Goal: Task Accomplishment & Management: Complete application form

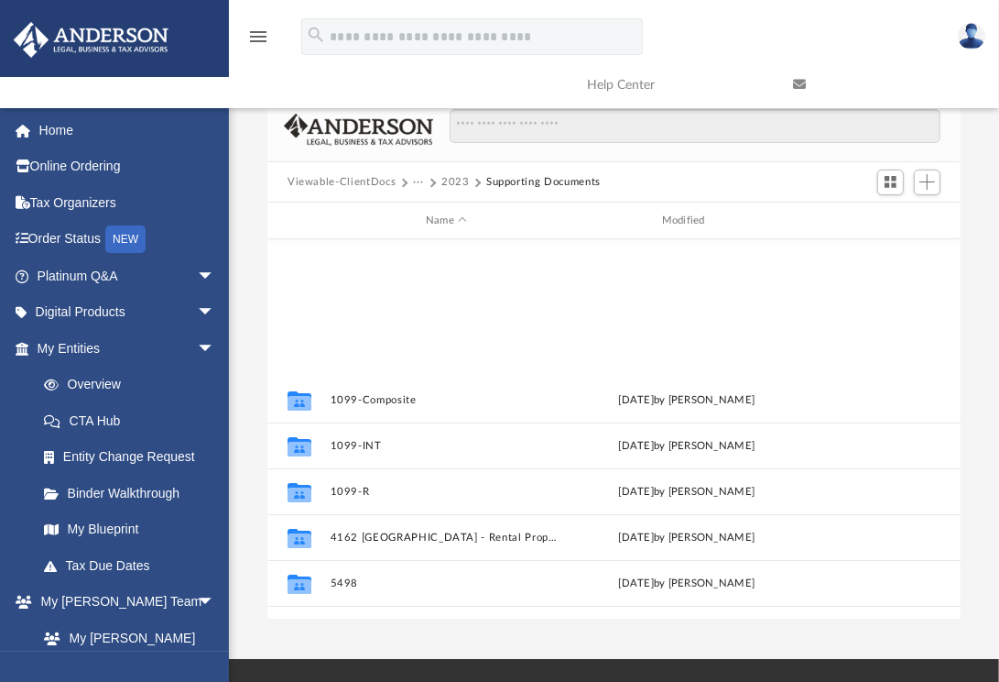
scroll to position [402, 680]
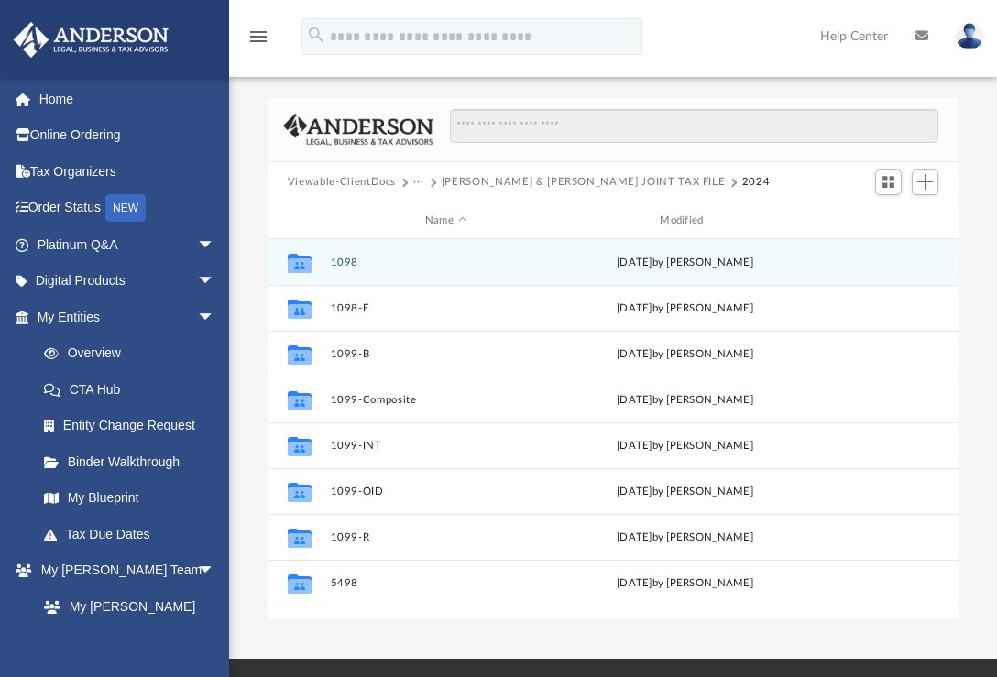
scroll to position [402, 677]
click at [338, 263] on button "1098" at bounding box center [445, 262] width 231 height 12
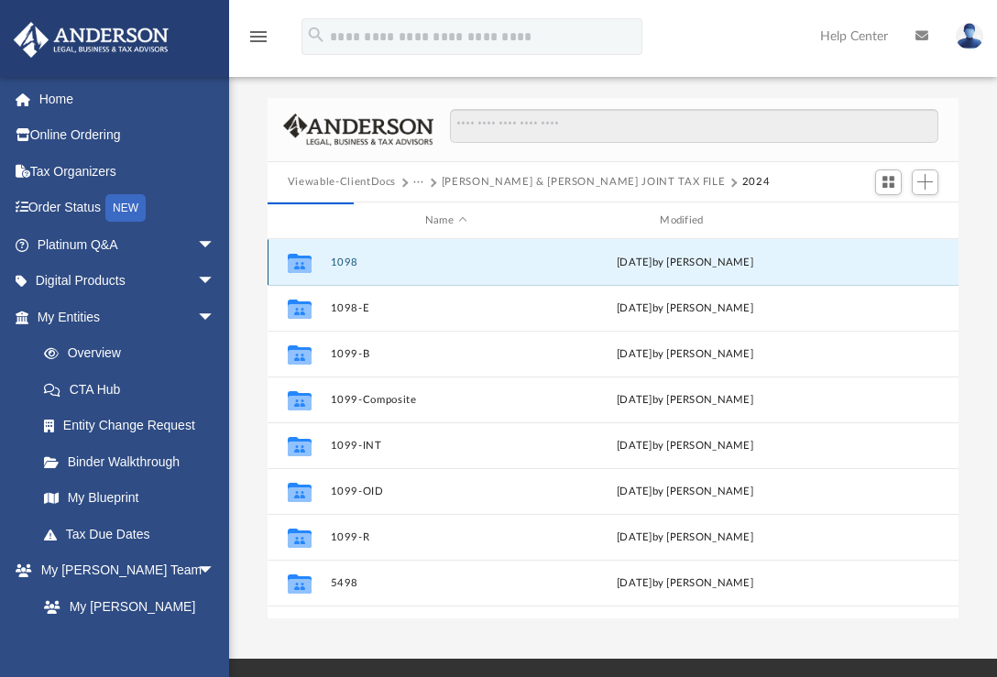
click at [345, 262] on button "1098" at bounding box center [445, 262] width 231 height 12
click at [344, 261] on button "1098" at bounding box center [445, 262] width 231 height 12
click at [299, 259] on icon "grid" at bounding box center [300, 265] width 24 height 15
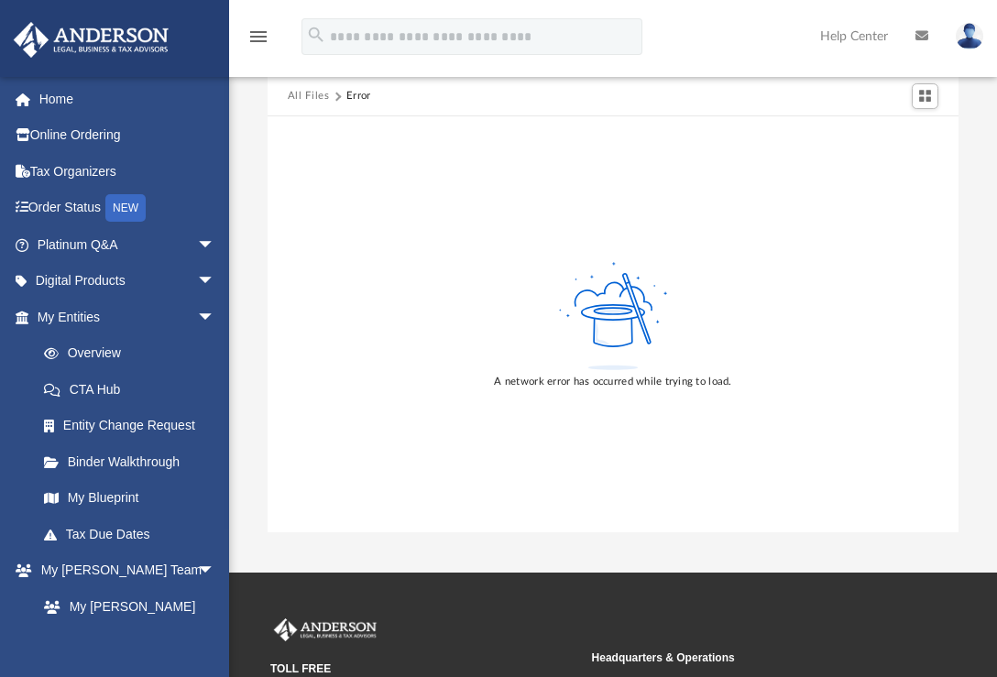
scroll to position [0, 0]
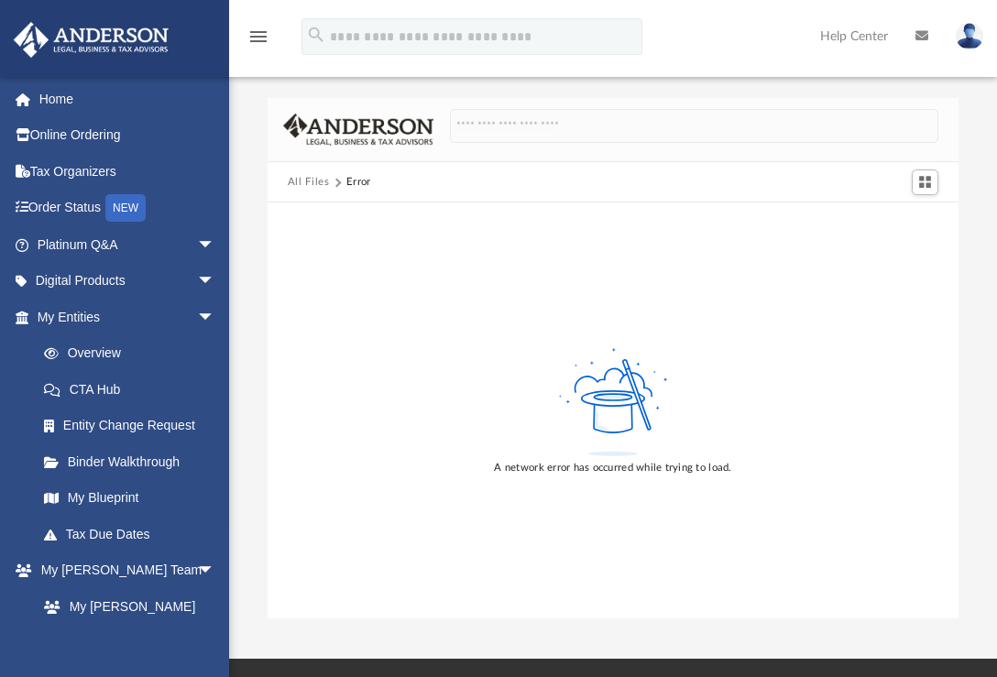
click at [316, 180] on button "All Files" at bounding box center [309, 182] width 42 height 16
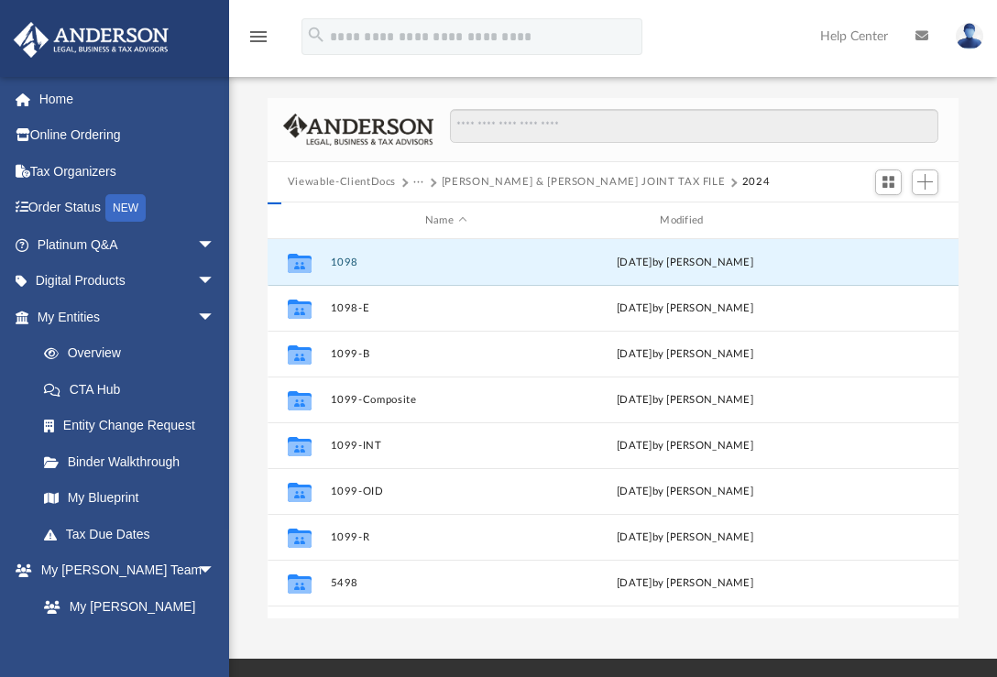
scroll to position [402, 677]
click at [576, 184] on button "Carrol Rhead & Dustin Neiman JOINT TAX FILE" at bounding box center [584, 182] width 284 height 16
click at [573, 177] on button "Carrol Rhead & Dustin Neiman JOINT TAX FILE" at bounding box center [584, 182] width 284 height 16
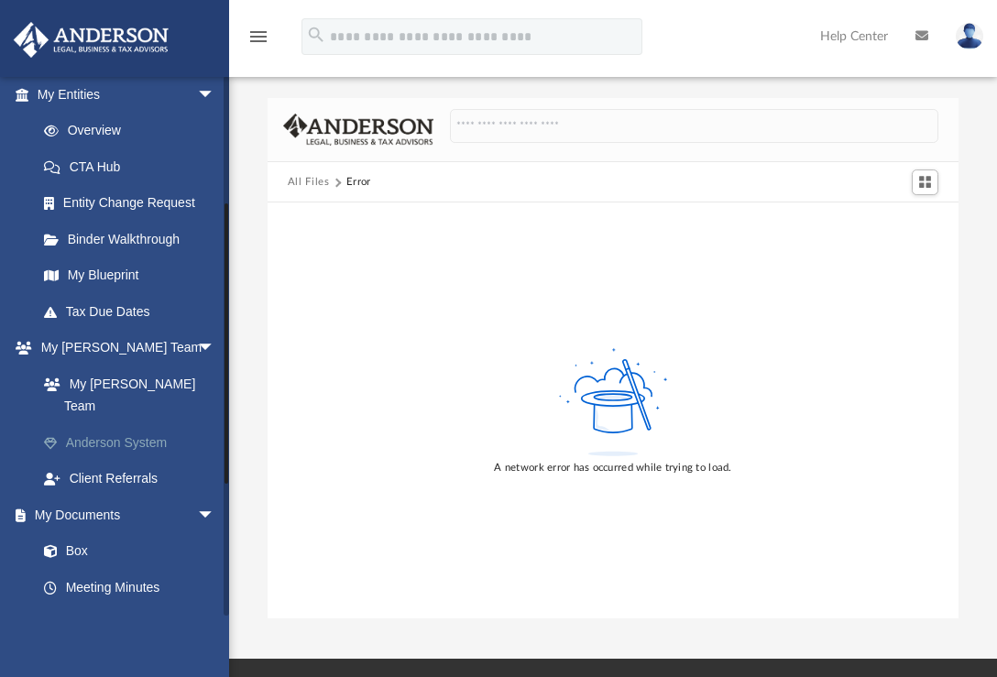
scroll to position [262, 0]
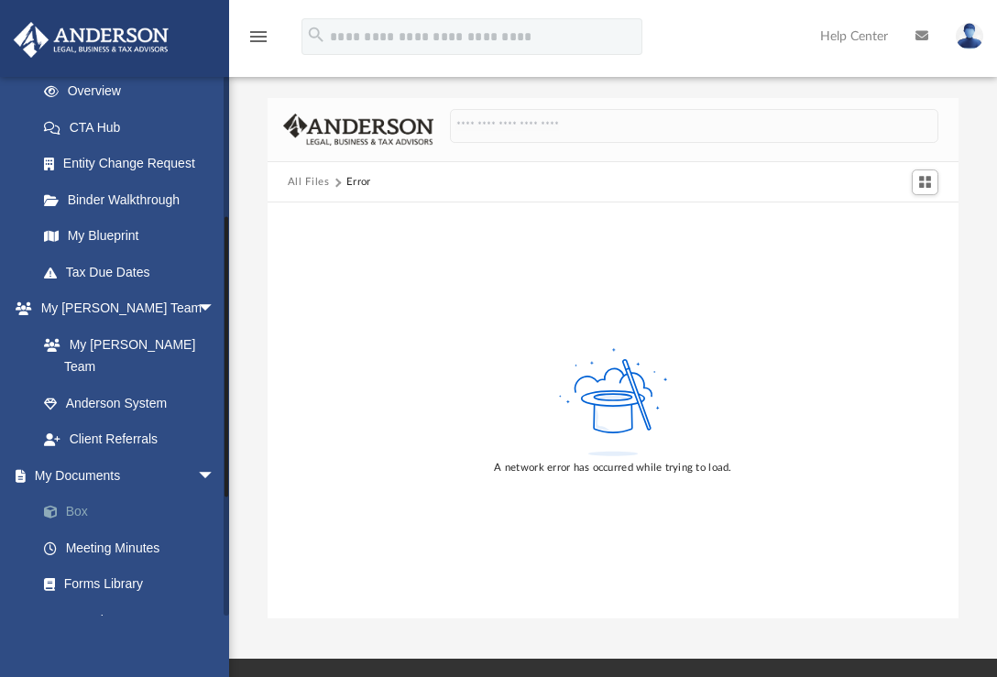
click at [98, 494] on link "Box" at bounding box center [134, 512] width 217 height 37
click at [67, 494] on link "Box" at bounding box center [134, 512] width 217 height 37
click at [81, 494] on link "Box" at bounding box center [134, 512] width 217 height 37
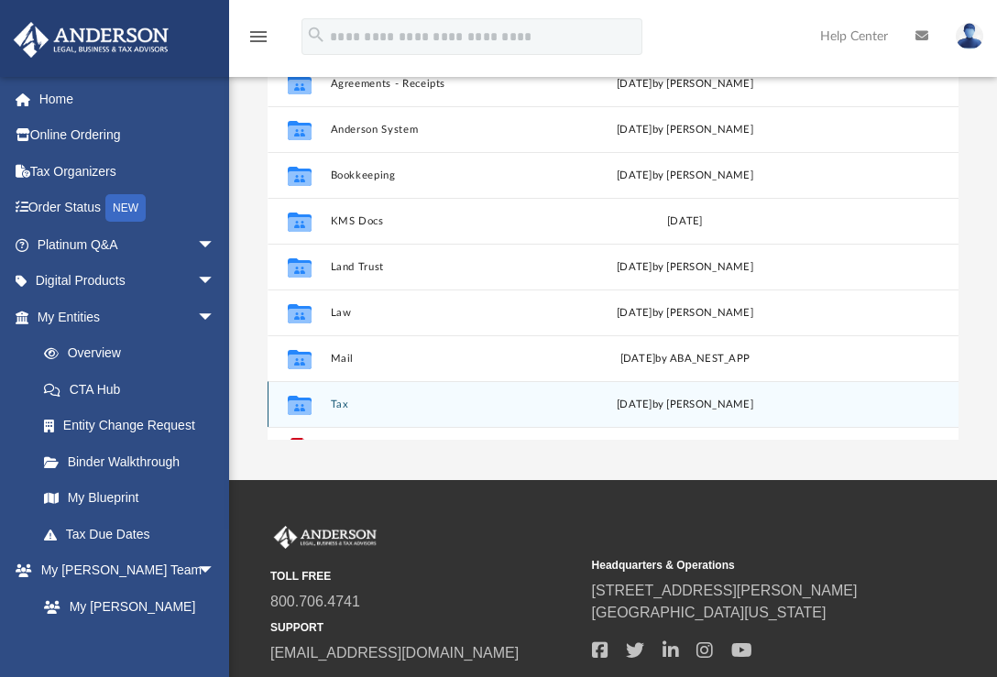
scroll to position [256, 0]
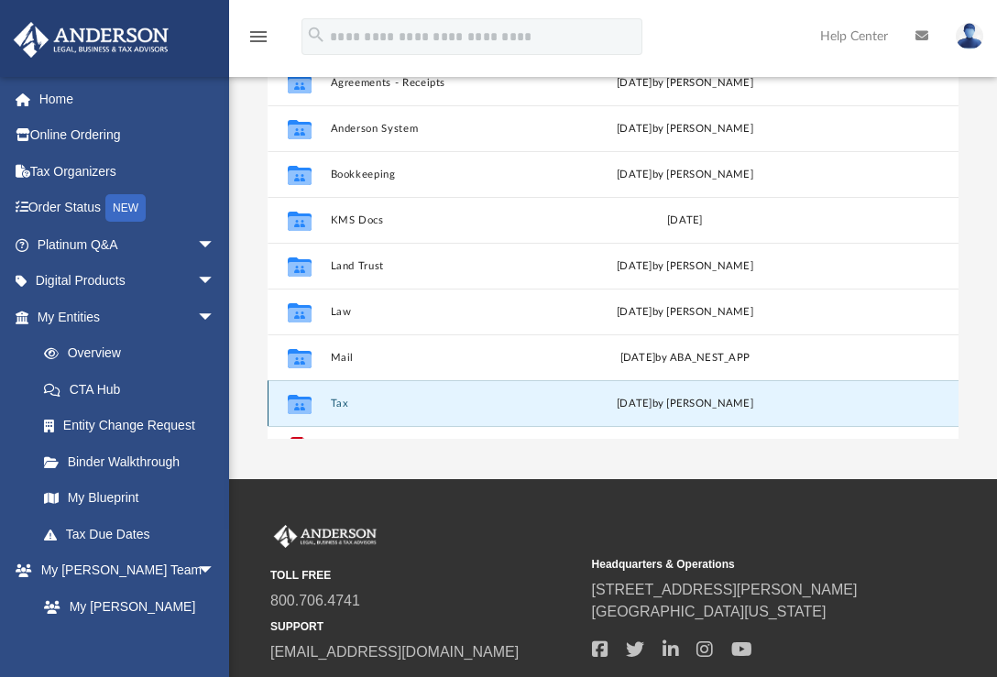
click at [340, 400] on button "Tax" at bounding box center [445, 404] width 231 height 12
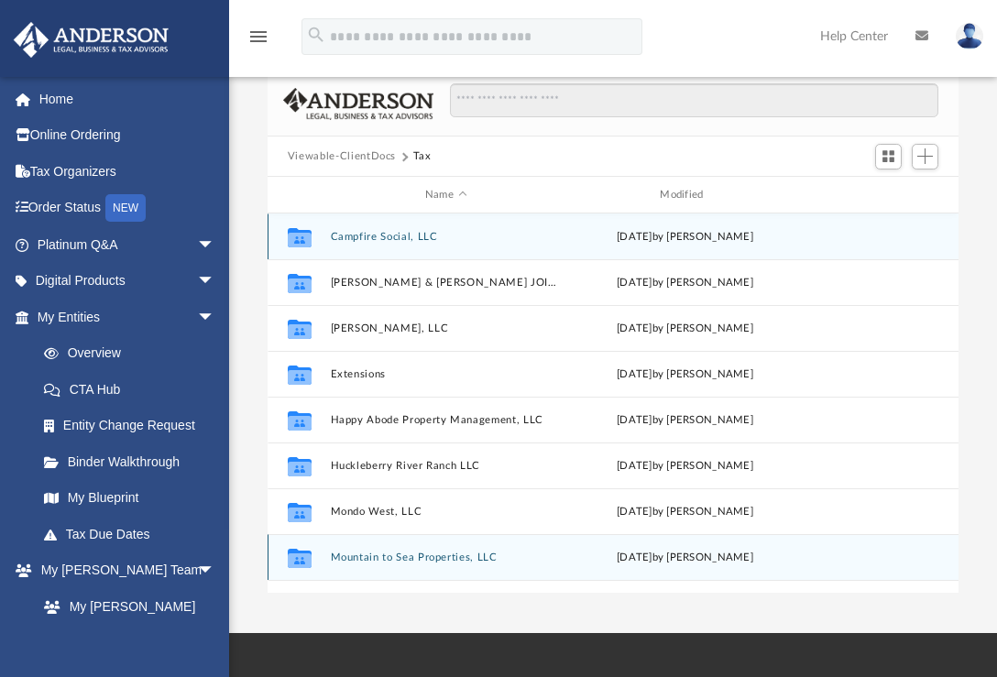
scroll to position [0, 0]
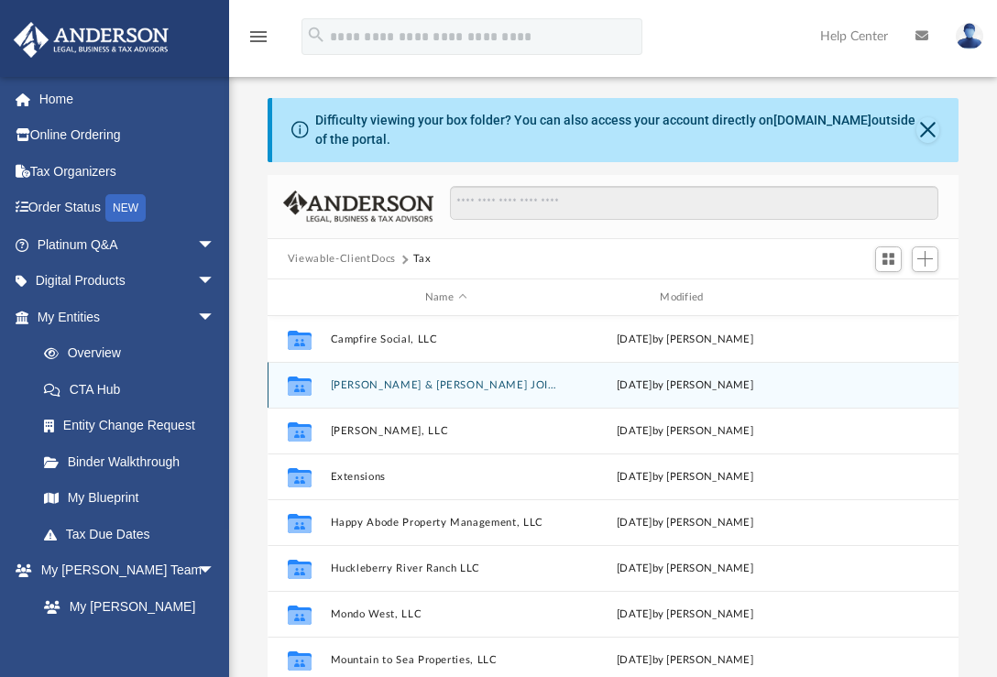
click at [395, 380] on button "Carrol Rhead & Dustin Neiman JOINT TAX FILE" at bounding box center [445, 385] width 231 height 12
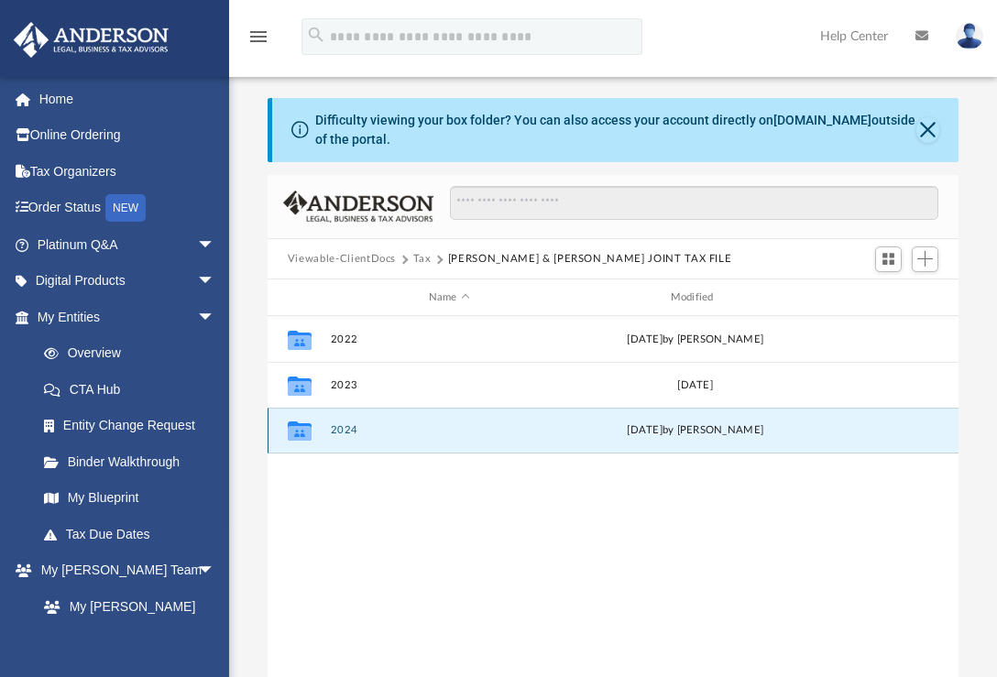
click at [342, 425] on button "2024" at bounding box center [449, 430] width 238 height 12
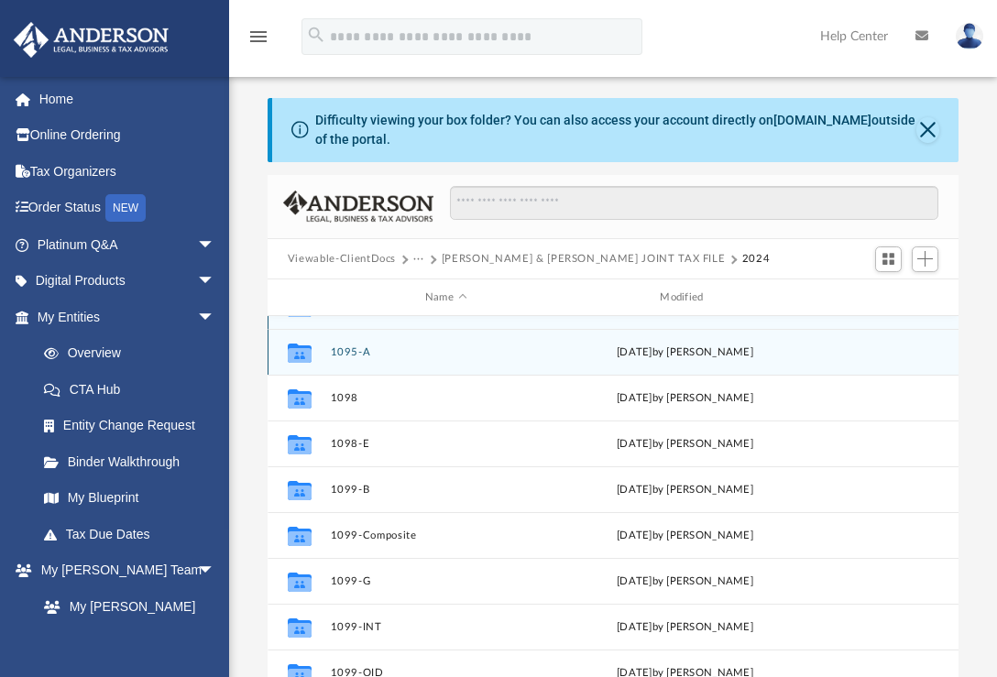
scroll to position [37, 0]
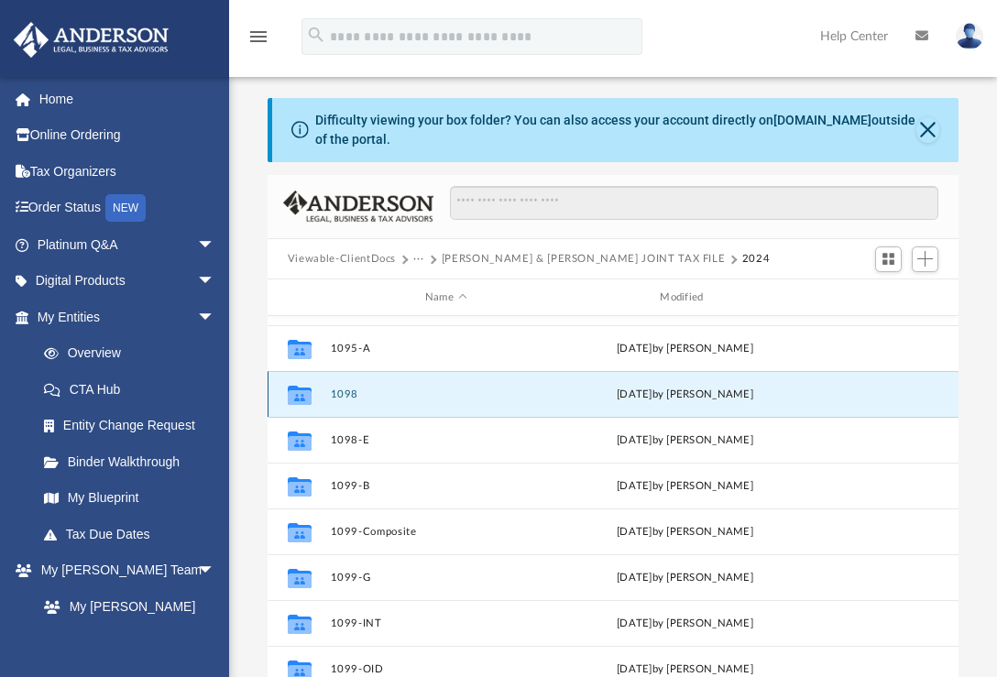
click at [336, 390] on button "1098" at bounding box center [445, 394] width 231 height 12
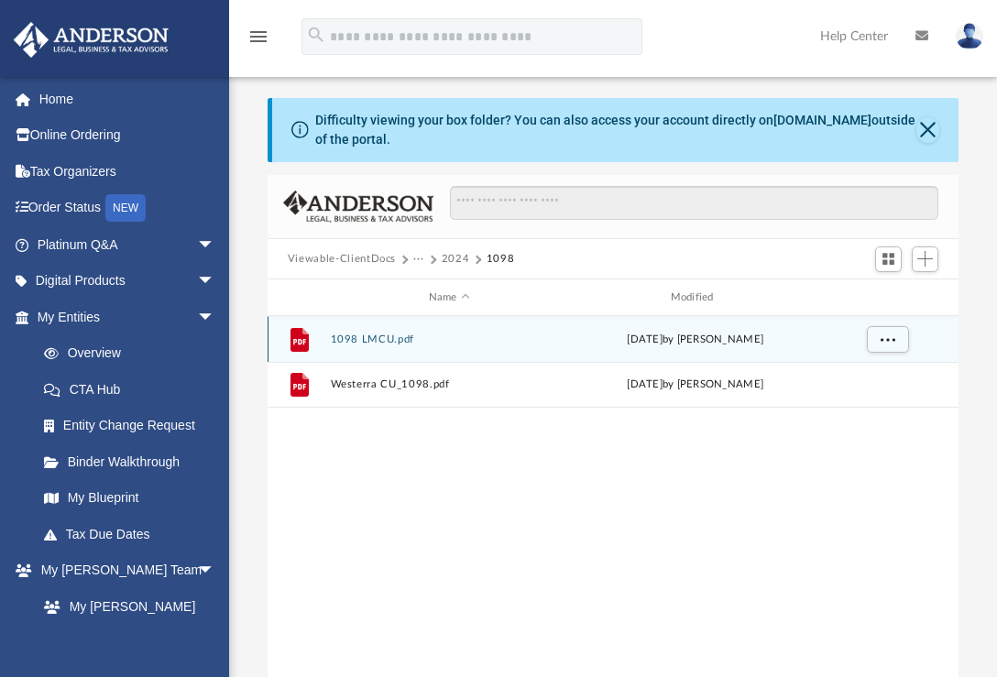
scroll to position [0, 0]
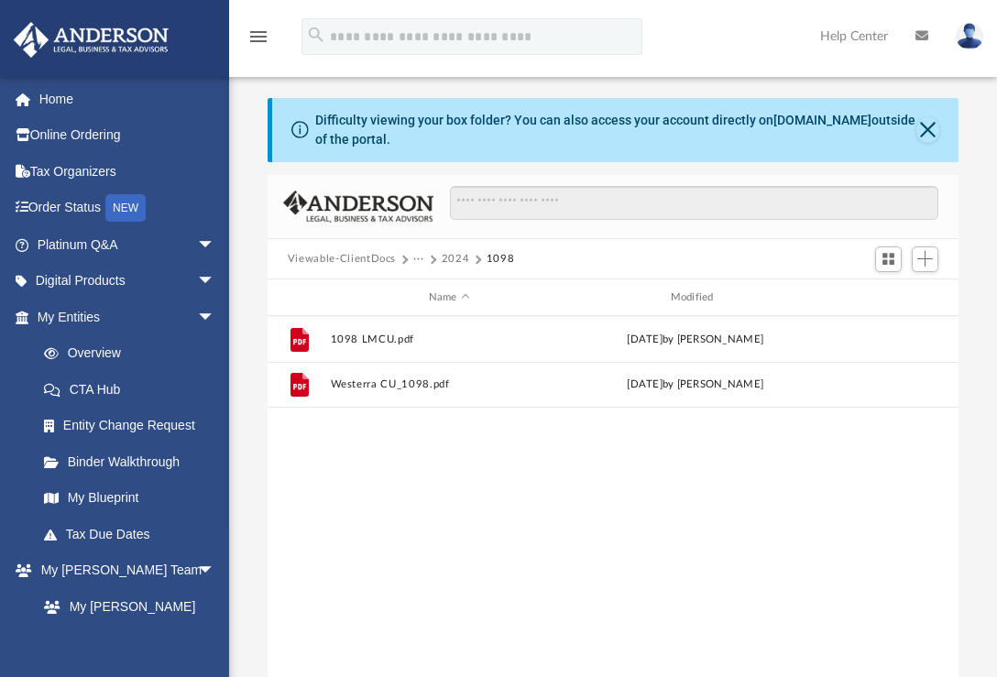
click at [449, 254] on button "2024" at bounding box center [456, 259] width 28 height 16
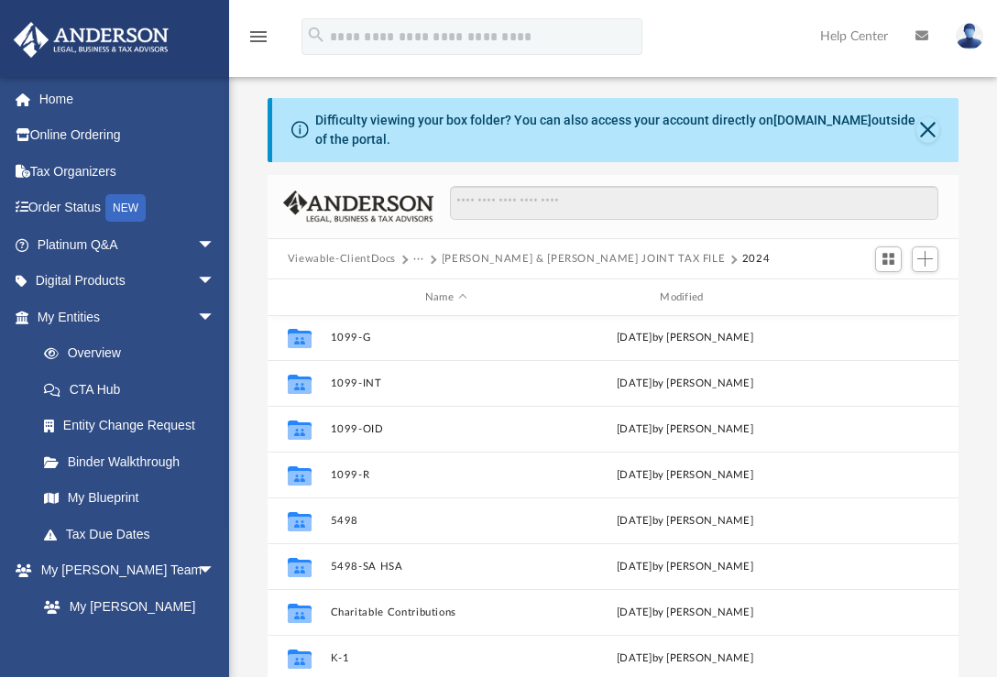
scroll to position [353, 0]
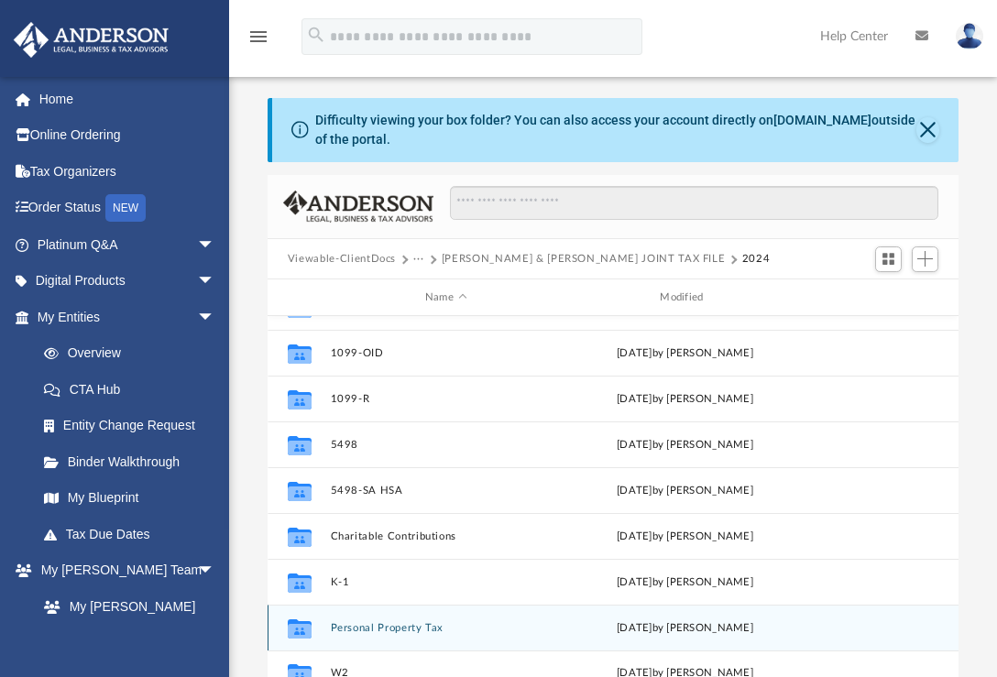
click at [383, 627] on button "Personal Property Tax" at bounding box center [445, 628] width 231 height 12
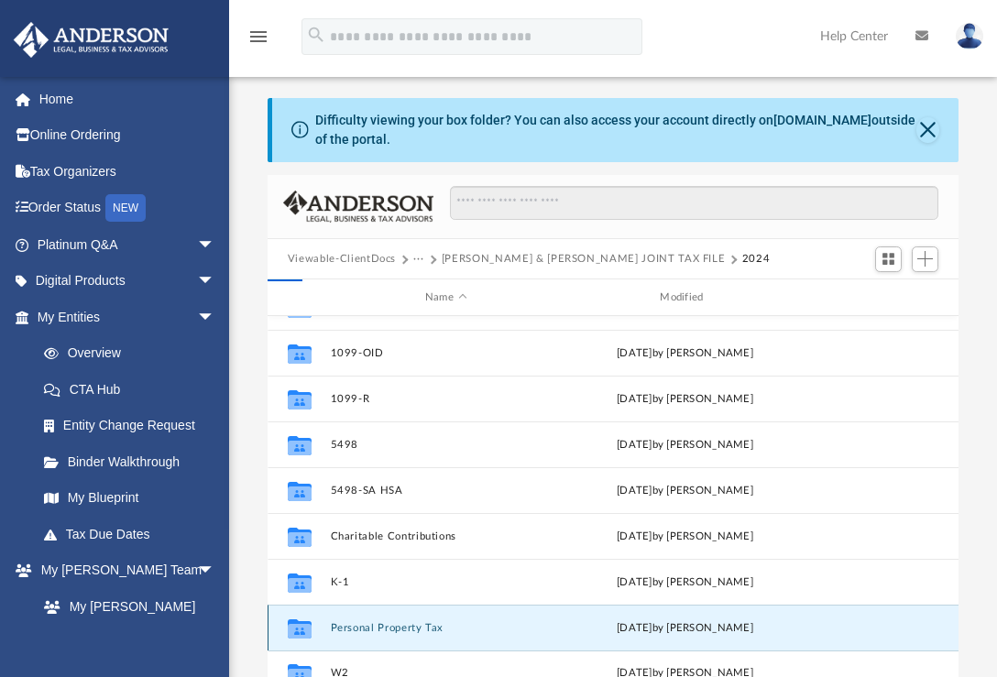
scroll to position [0, 0]
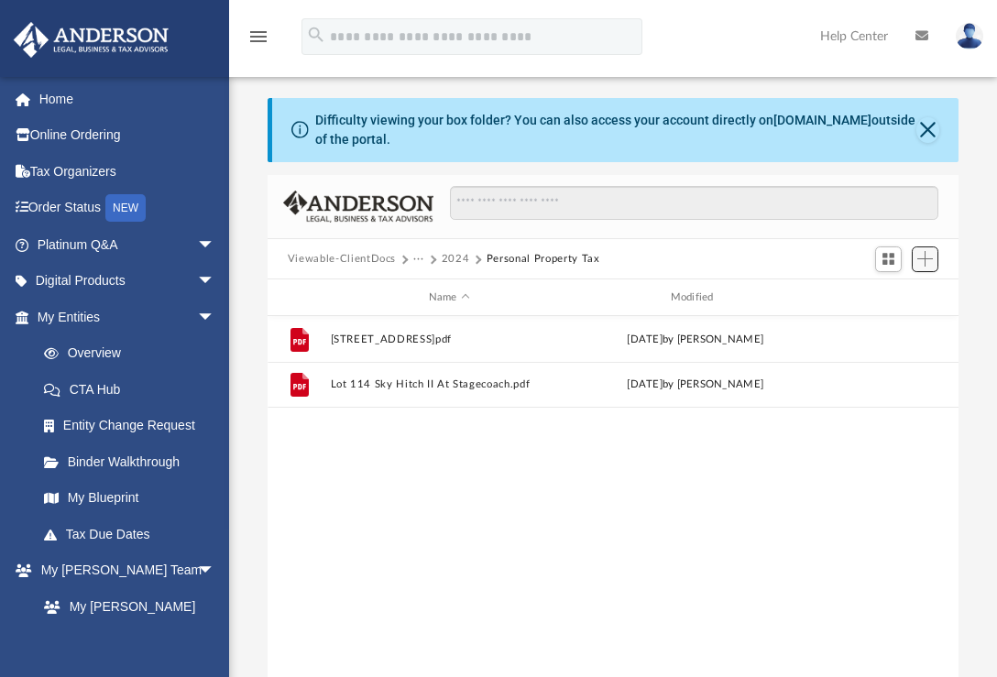
click at [923, 266] on span "Add" at bounding box center [925, 259] width 16 height 16
click at [889, 290] on li "Upload" at bounding box center [898, 295] width 59 height 19
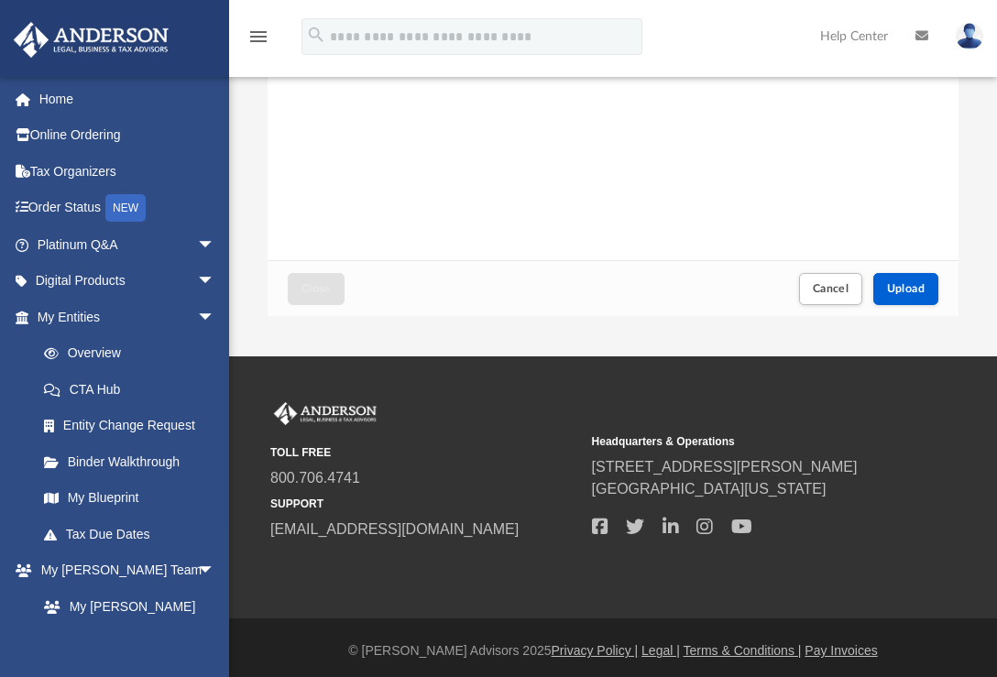
scroll to position [385, 0]
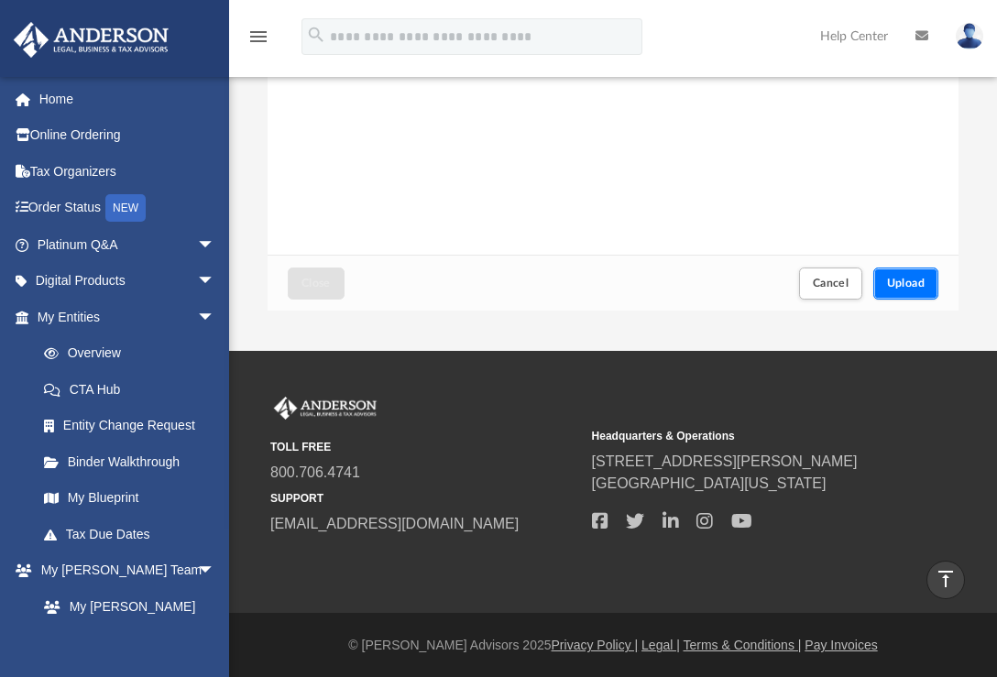
click at [897, 278] on span "Upload" at bounding box center [906, 283] width 38 height 11
click at [297, 281] on button "Close" at bounding box center [316, 283] width 57 height 32
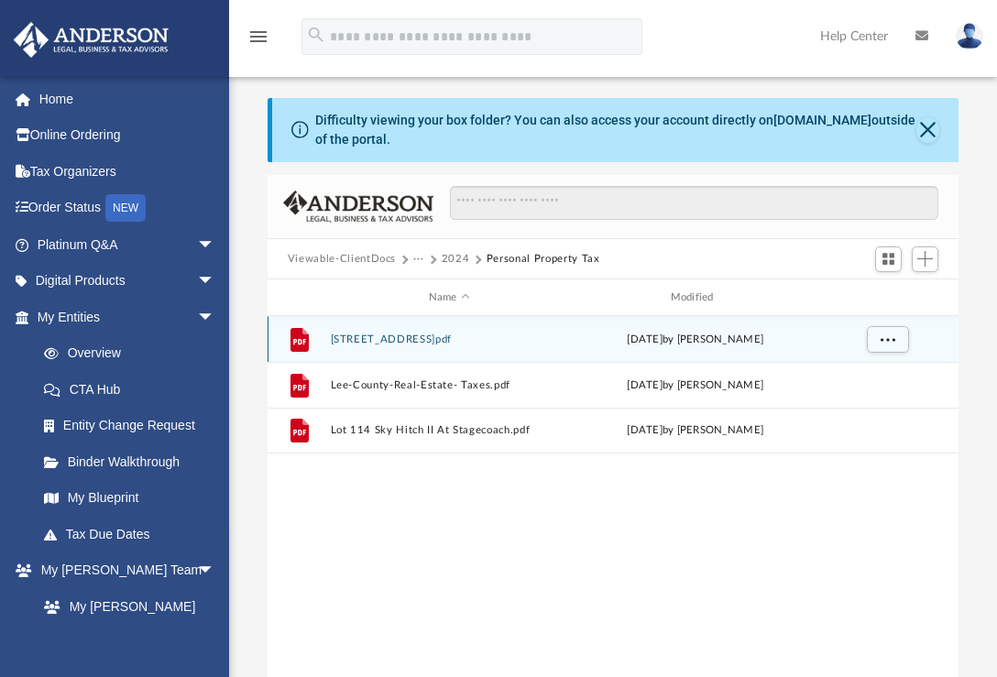
click at [374, 317] on div "File 2530 Bellaire St.pdf today by Carrol Rhead" at bounding box center [612, 339] width 691 height 46
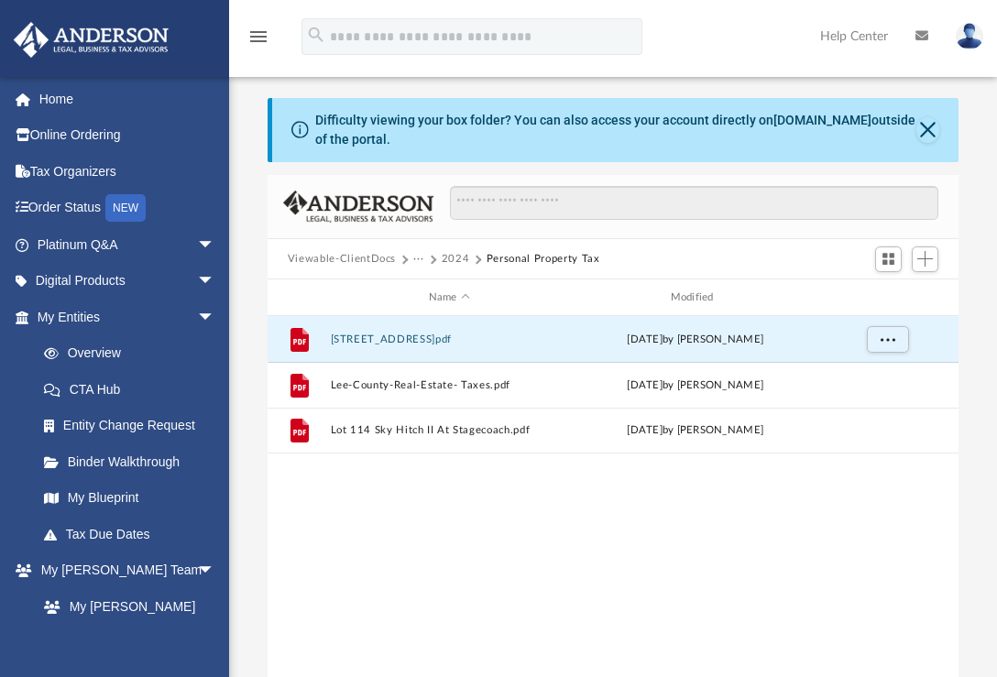
click at [446, 260] on button "2024" at bounding box center [456, 259] width 28 height 16
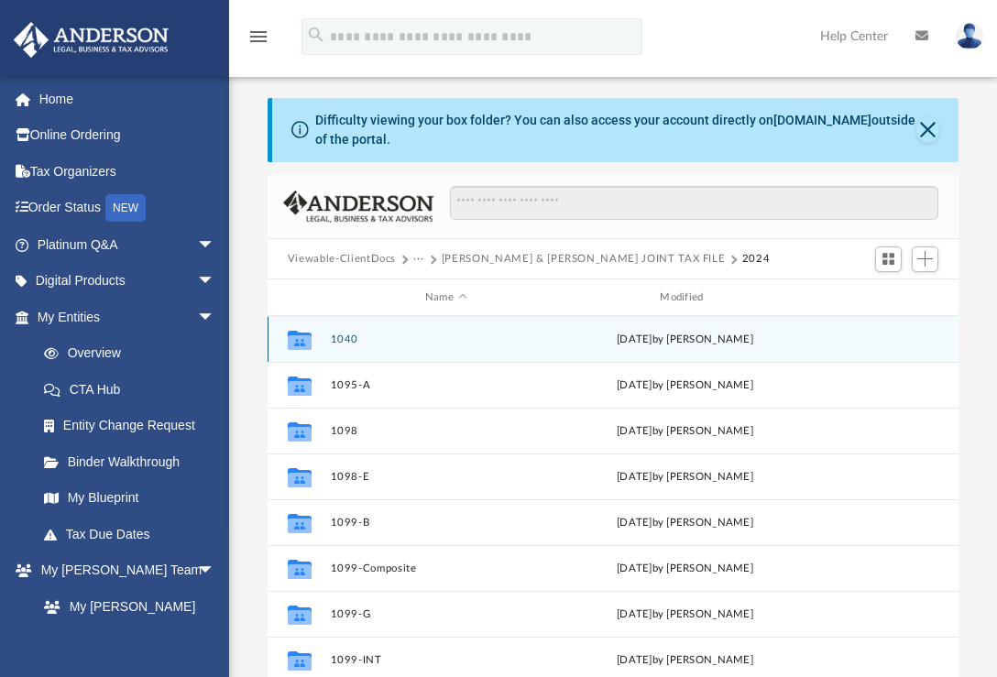
click at [341, 340] on button "1040" at bounding box center [445, 339] width 231 height 12
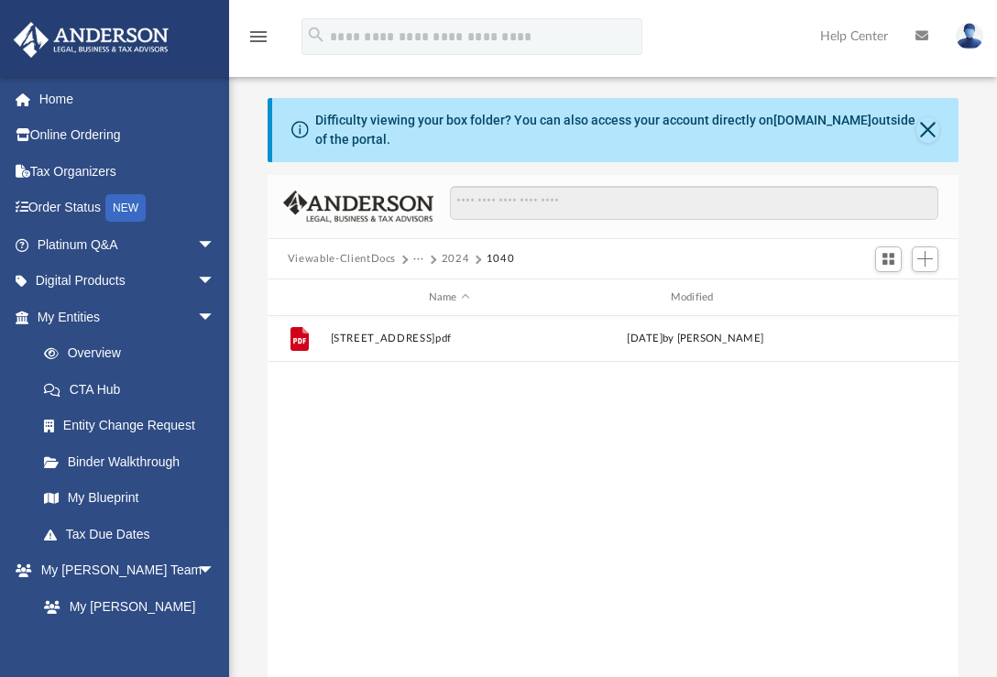
click at [451, 256] on button "2024" at bounding box center [456, 259] width 28 height 16
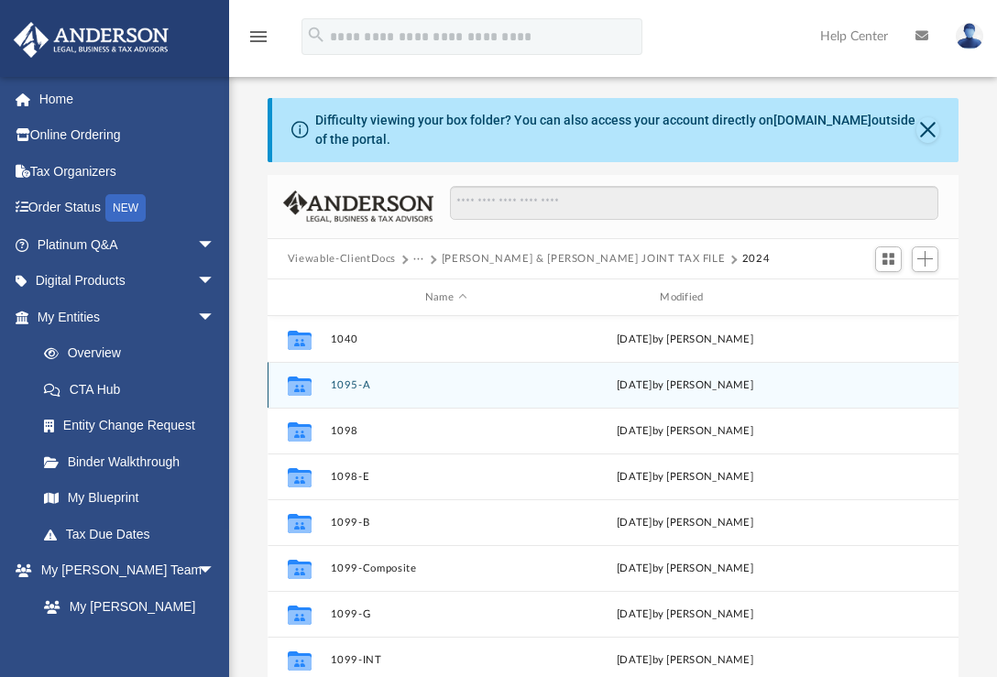
click at [346, 385] on button "1095-A" at bounding box center [445, 385] width 231 height 12
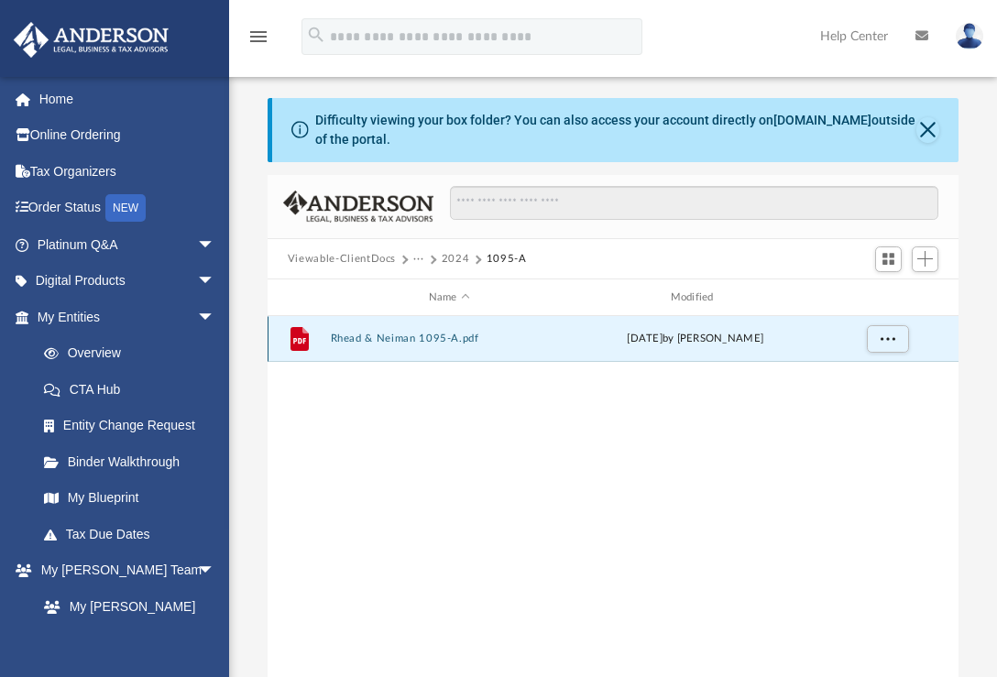
click at [375, 338] on button "Rhead & Neiman 1095-A.pdf" at bounding box center [449, 339] width 238 height 12
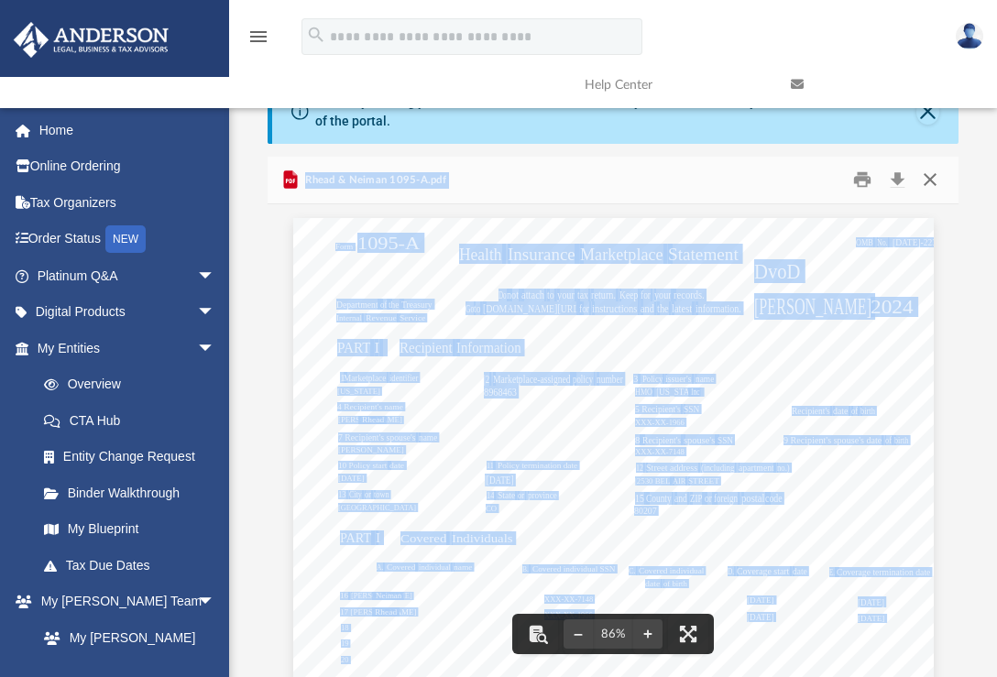
click at [926, 166] on button "Close" at bounding box center [929, 180] width 33 height 28
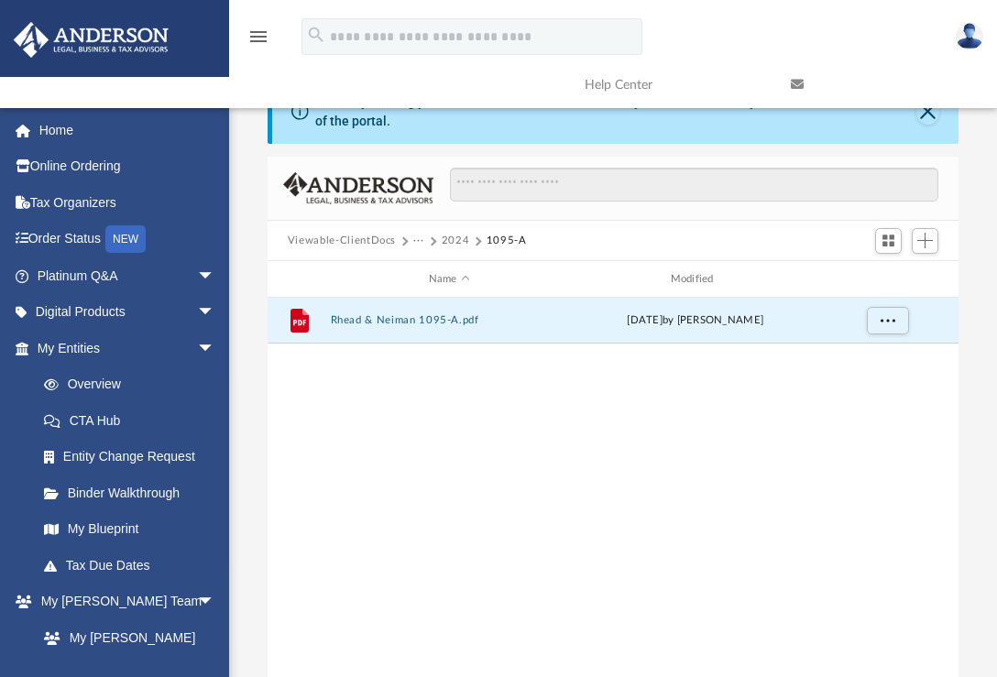
click at [452, 236] on button "2024" at bounding box center [456, 241] width 28 height 16
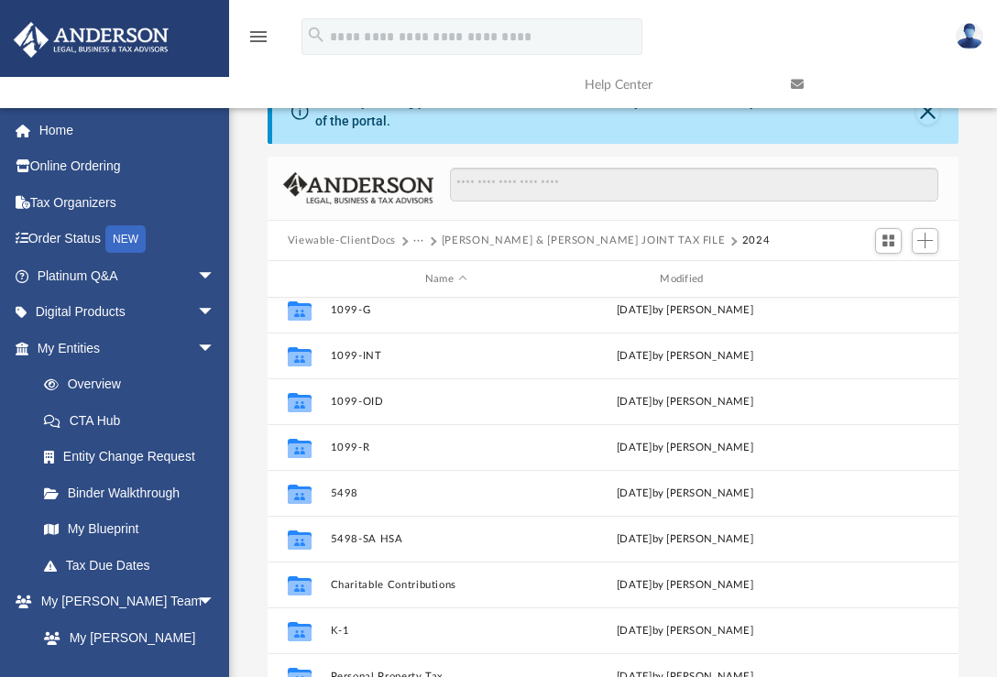
scroll to position [288, 0]
